Goal: Task Accomplishment & Management: Use online tool/utility

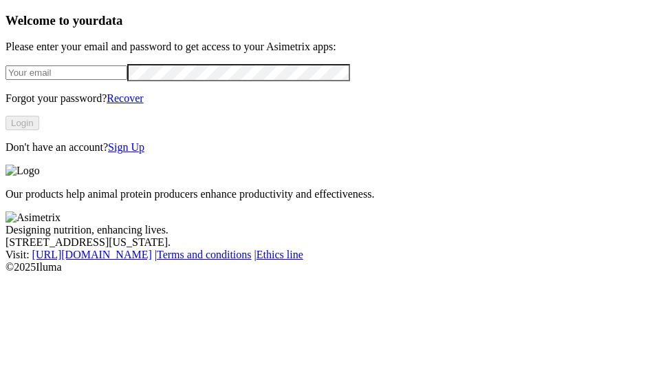
type input "[PERSON_NAME][EMAIL_ADDRESS][PERSON_NAME][DOMAIN_NAME]"
drag, startPoint x: 138, startPoint y: 155, endPoint x: 312, endPoint y: 83, distance: 188.2
click at [39, 130] on button "Login" at bounding box center [23, 123] width 34 height 14
